Goal: Information Seeking & Learning: Understand process/instructions

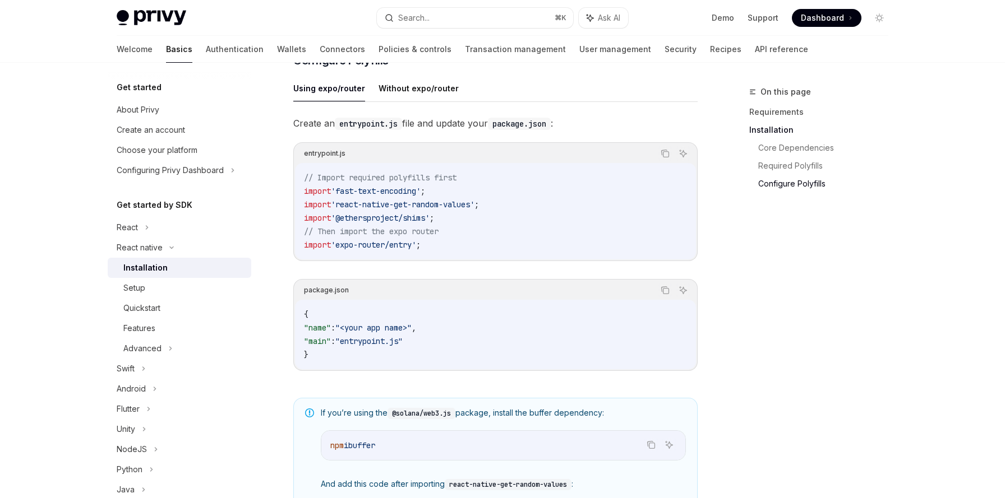
scroll to position [524, 0]
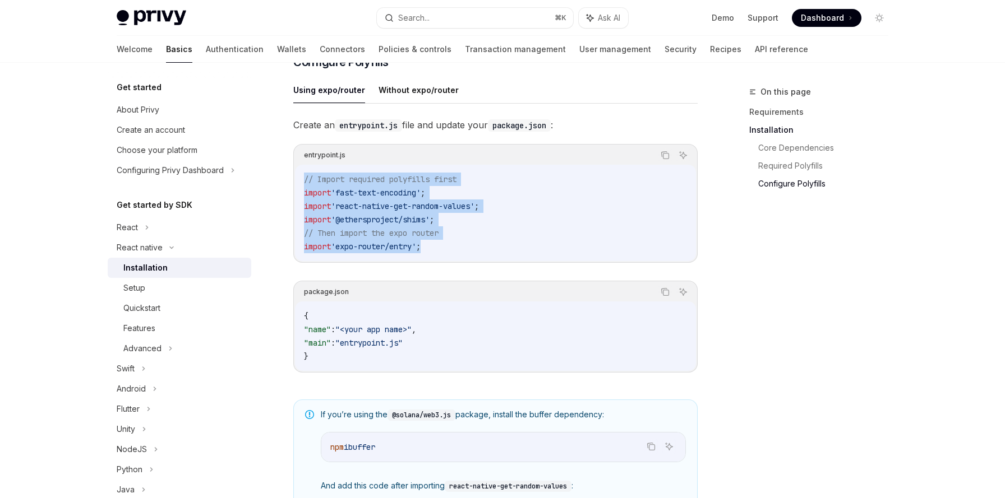
drag, startPoint x: 305, startPoint y: 184, endPoint x: 431, endPoint y: 256, distance: 144.8
click at [431, 253] on code "// Import required polyfills first import 'fast-text-encoding' ; import 'react-…" at bounding box center [495, 213] width 383 height 81
click at [431, 218] on code "// Import required polyfills first import 'fast-text-encoding' ; import 'react-…" at bounding box center [495, 213] width 383 height 81
drag, startPoint x: 306, startPoint y: 187, endPoint x: 446, endPoint y: 252, distance: 154.7
click at [446, 252] on code "// Import required polyfills first import 'fast-text-encoding' ; import 'react-…" at bounding box center [495, 213] width 383 height 81
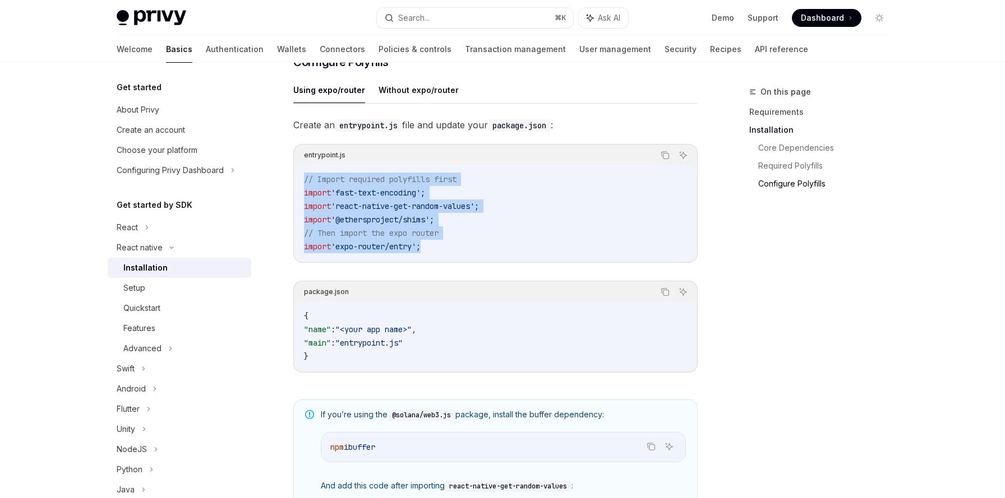
copy code "// Import required polyfills first import 'fast-text-encoding' ; import 'react-…"
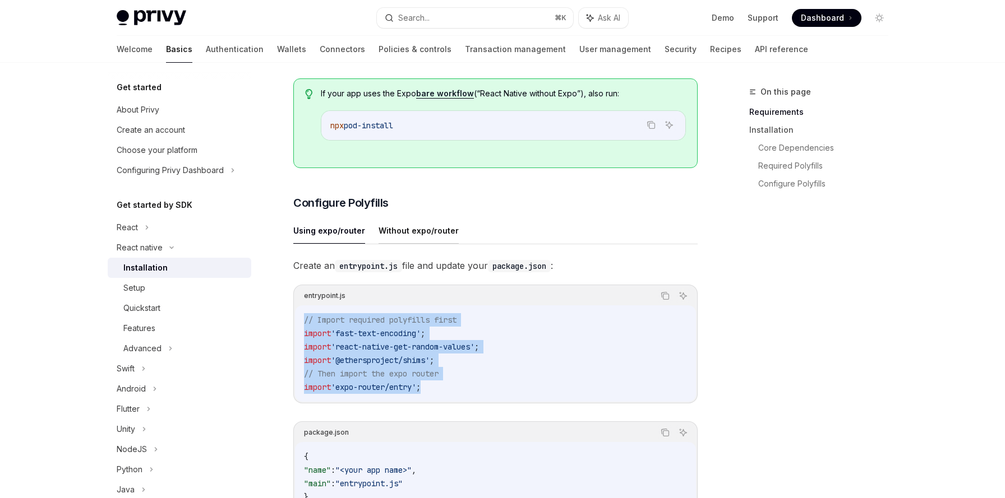
scroll to position [512, 0]
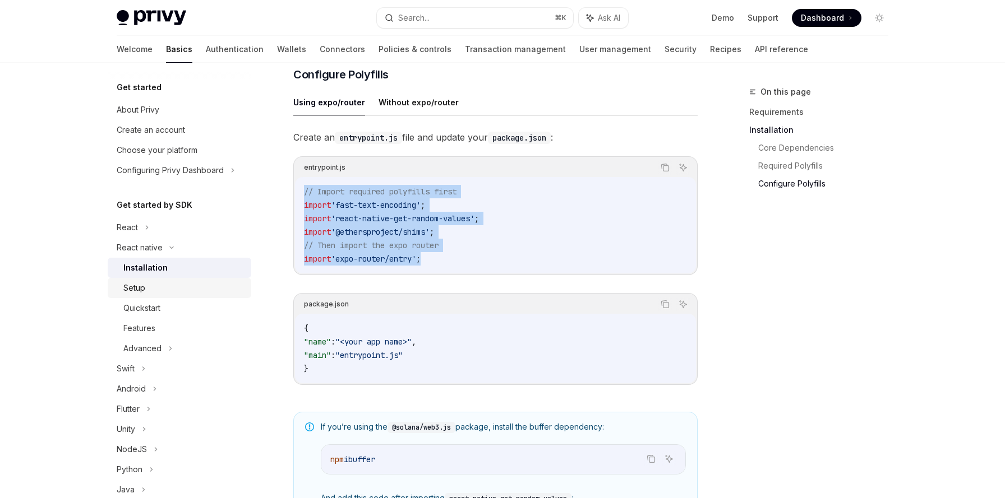
click at [144, 288] on div "Setup" at bounding box center [134, 287] width 22 height 13
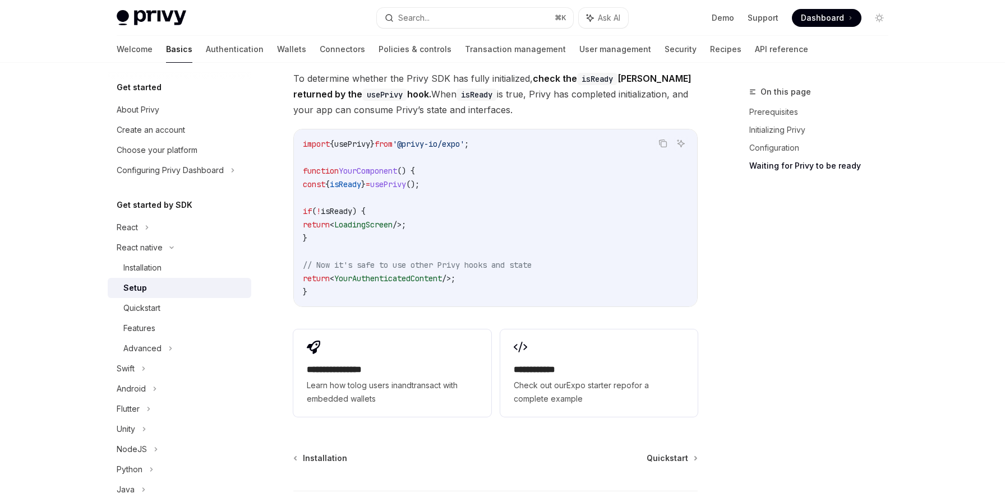
scroll to position [967, 0]
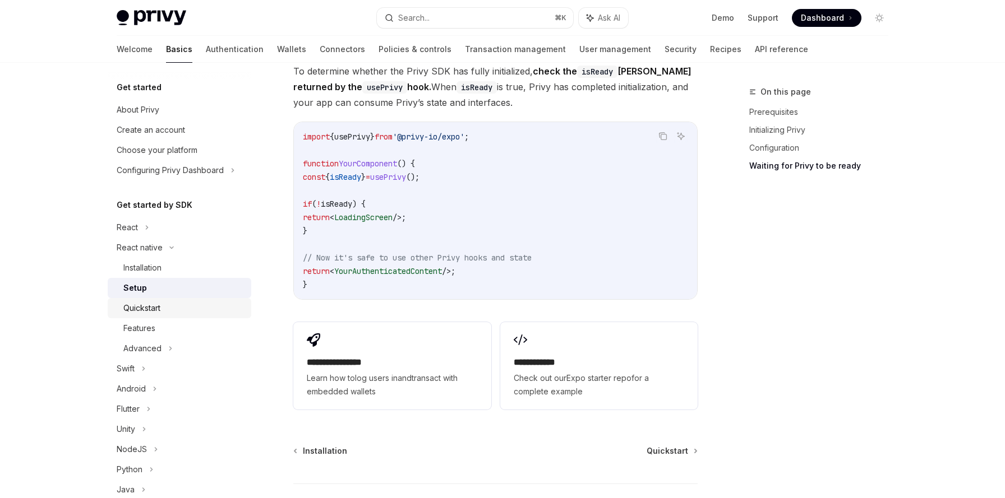
click at [180, 312] on div "Quickstart" at bounding box center [183, 308] width 121 height 13
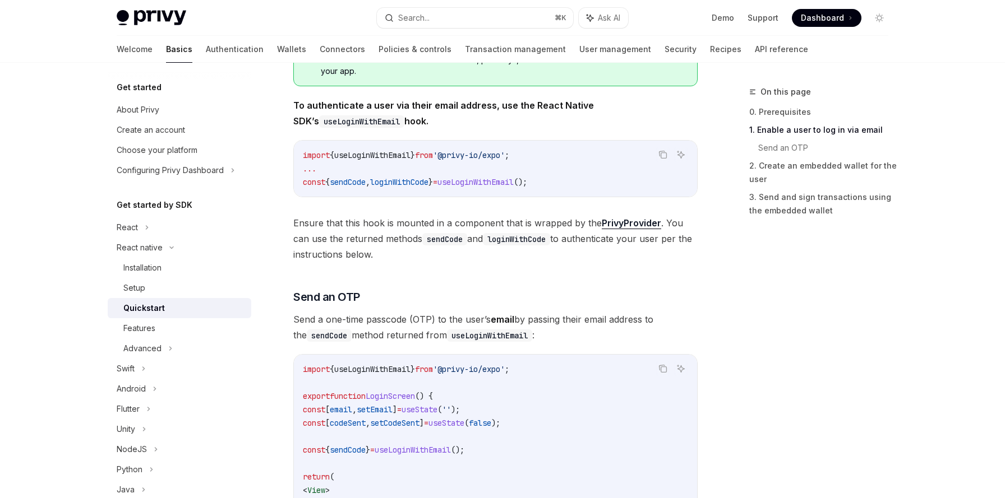
scroll to position [252, 0]
click at [204, 285] on div "Setup" at bounding box center [183, 287] width 121 height 13
type textarea "*"
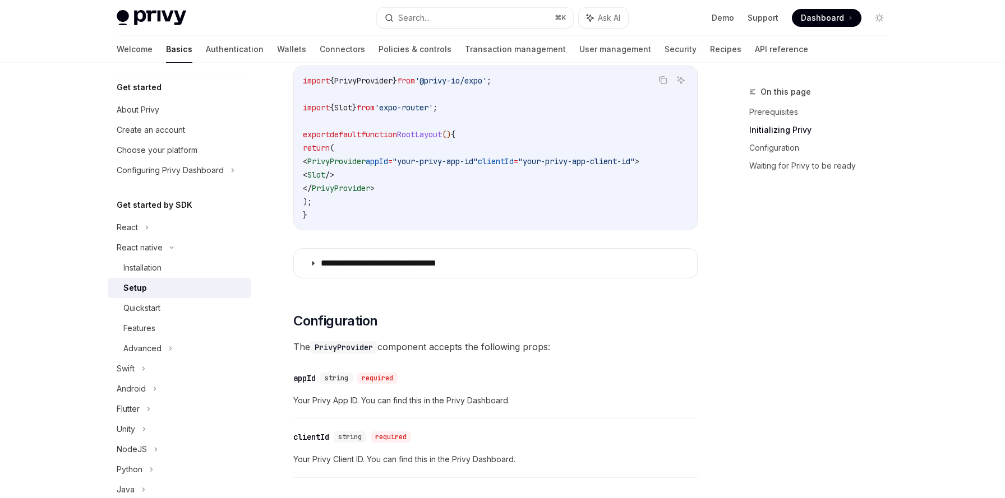
scroll to position [383, 0]
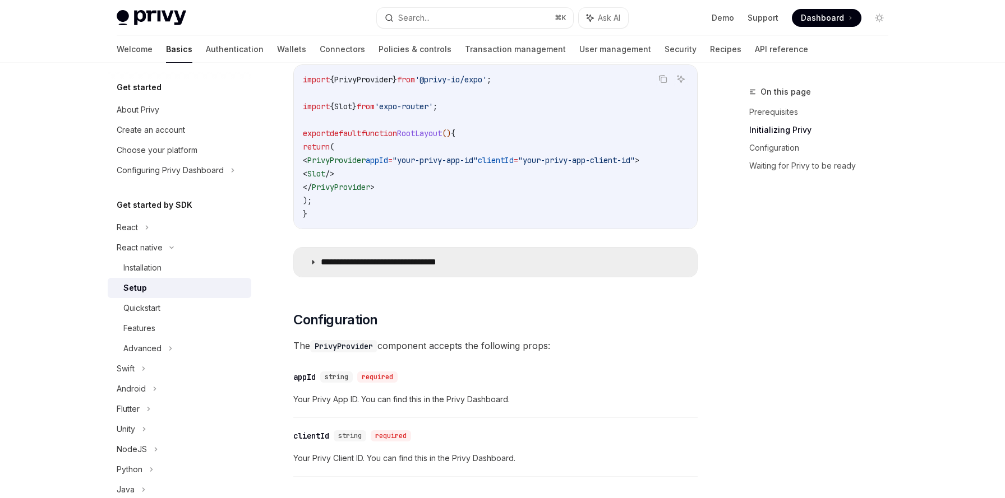
click at [313, 265] on icon at bounding box center [312, 262] width 7 height 7
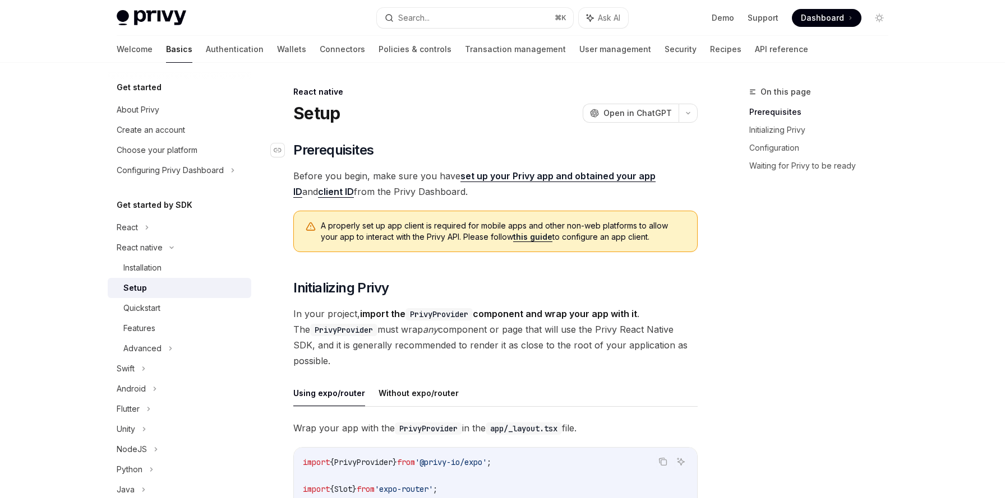
click at [406, 147] on h2 "​ Prerequisites" at bounding box center [495, 150] width 404 height 18
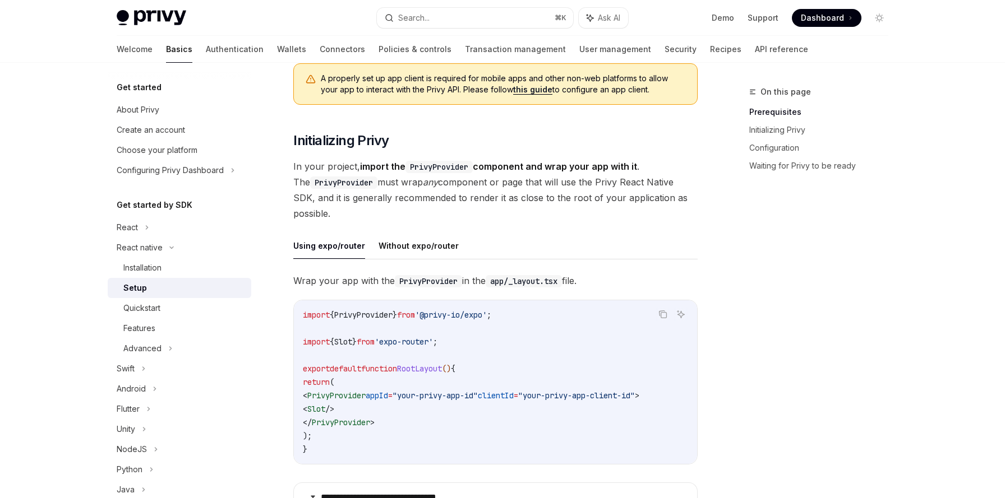
scroll to position [219, 0]
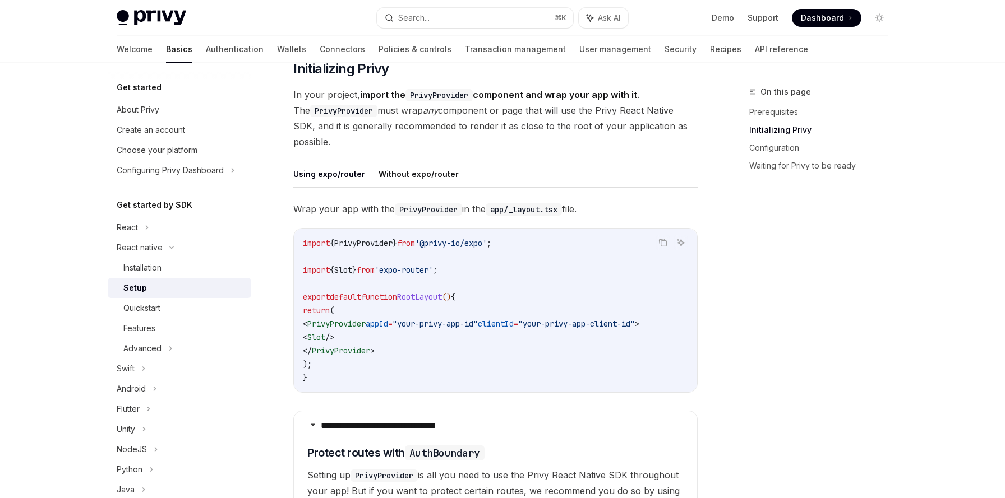
click at [366, 321] on span "PrivyProvider" at bounding box center [336, 324] width 58 height 10
copy span "PrivyProvider"
